Goal: Check status: Check status

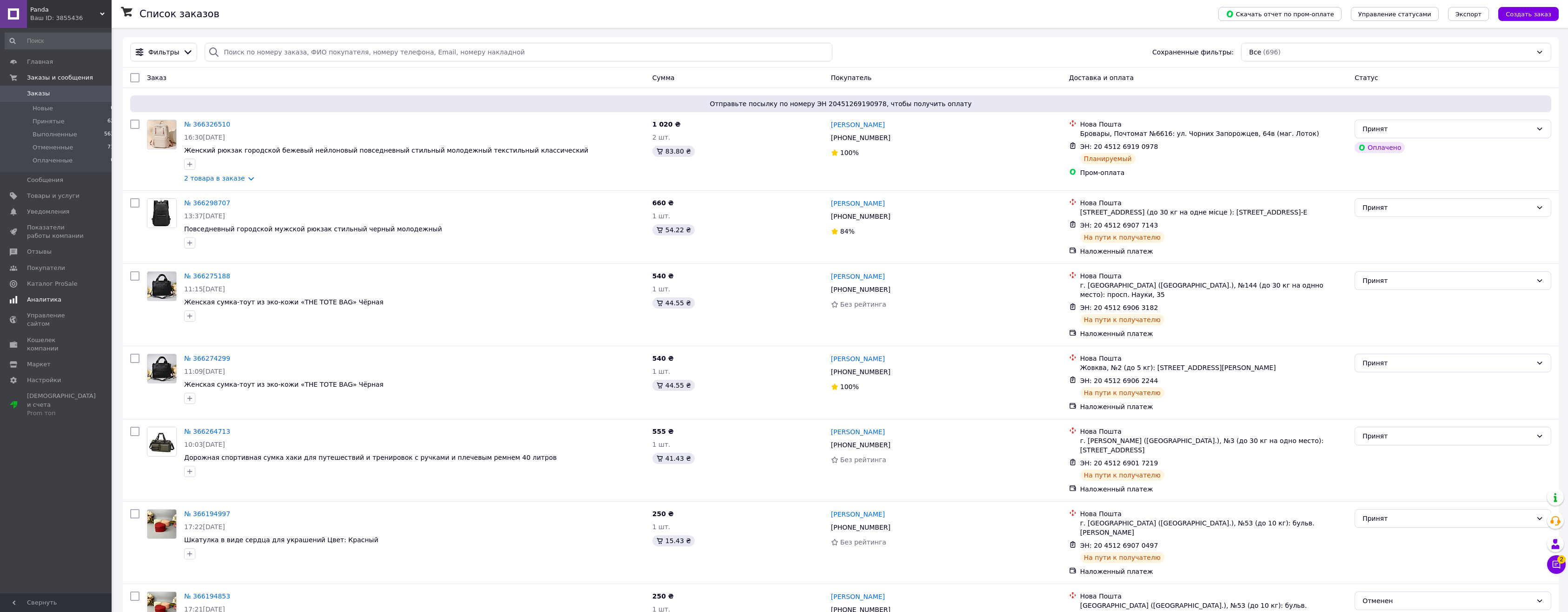
click at [48, 302] on span "Аналитика" at bounding box center [44, 300] width 34 height 9
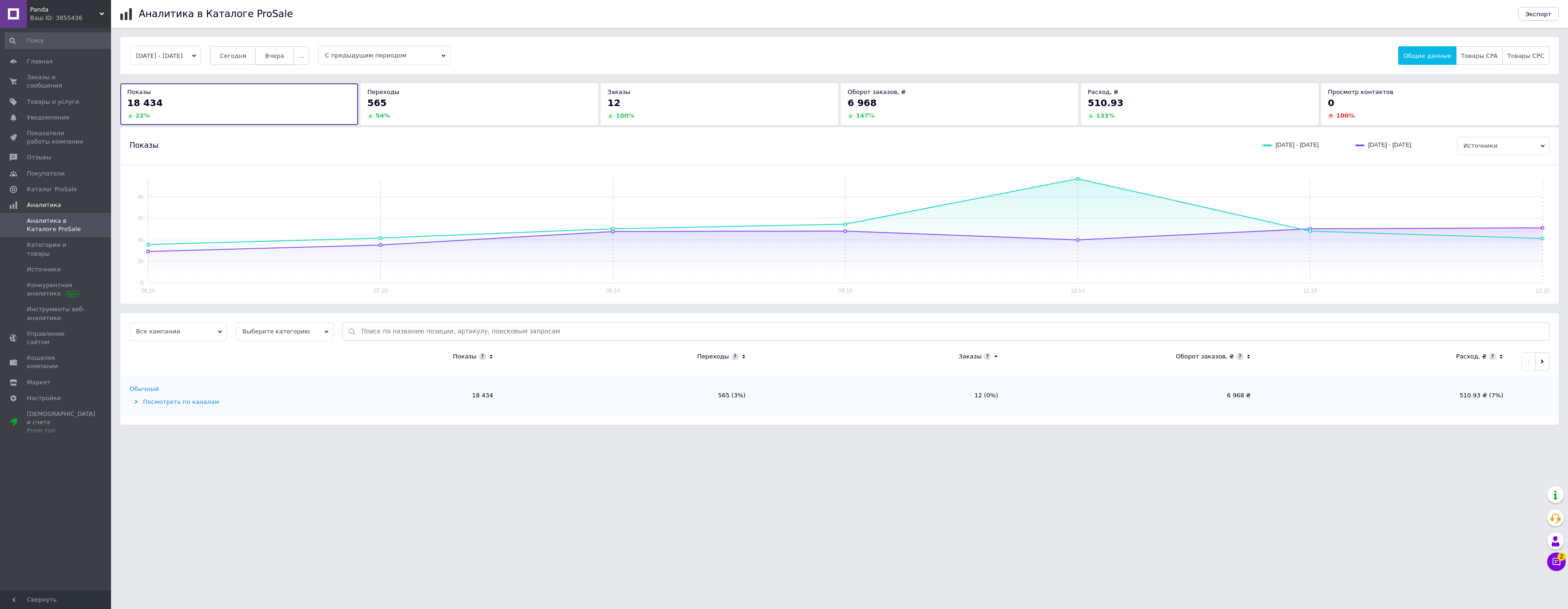
drag, startPoint x: 292, startPoint y: 53, endPoint x: 255, endPoint y: 57, distance: 37.2
click at [284, 53] on span "Вчера" at bounding box center [275, 55] width 19 height 7
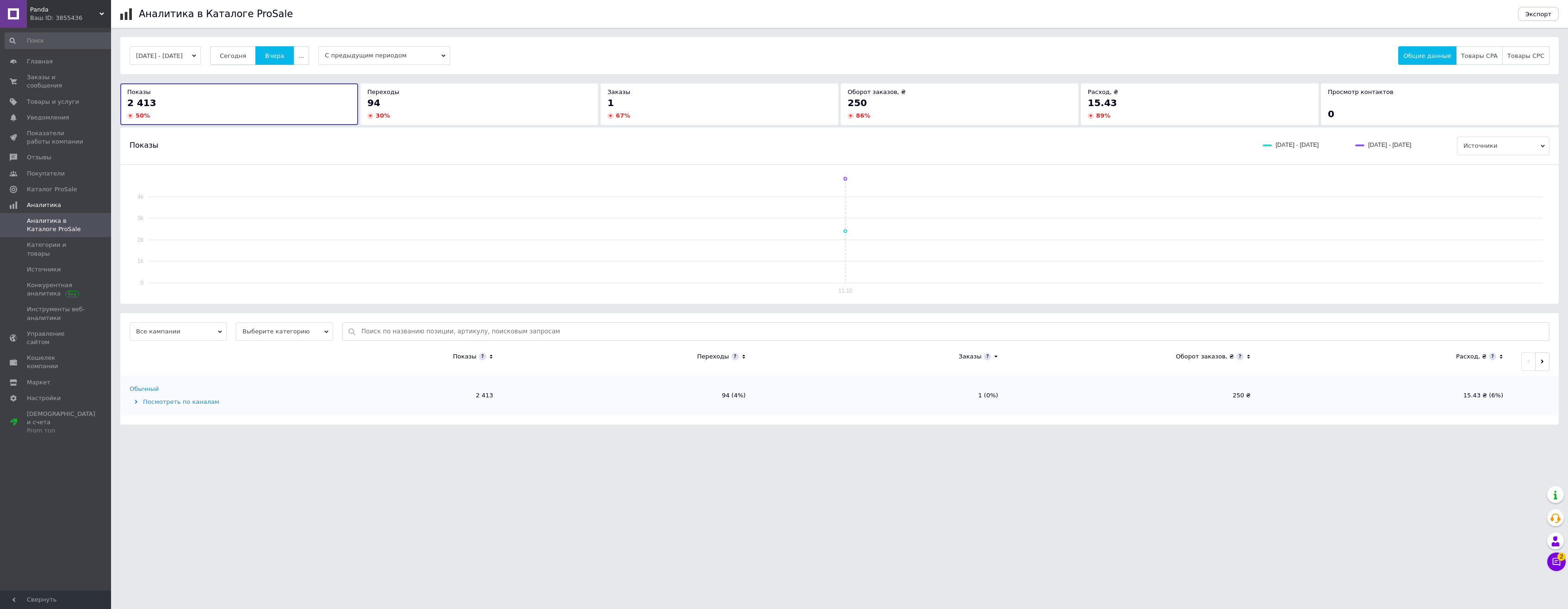
click at [246, 56] on span "Сегодня" at bounding box center [233, 55] width 26 height 7
click at [63, 76] on span "Заказы и сообщения" at bounding box center [56, 81] width 59 height 16
